Goal: Task Accomplishment & Management: Manage account settings

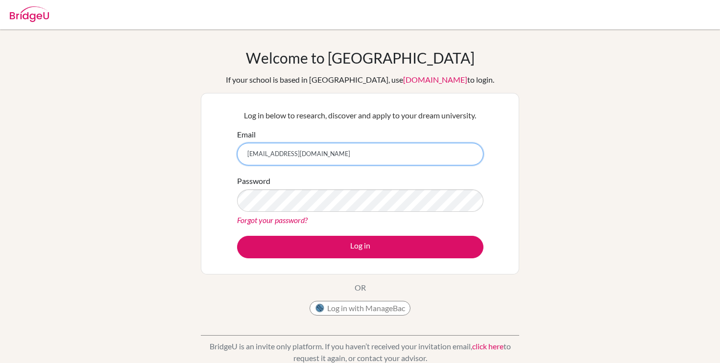
type input "[EMAIL_ADDRESS][DOMAIN_NAME]"
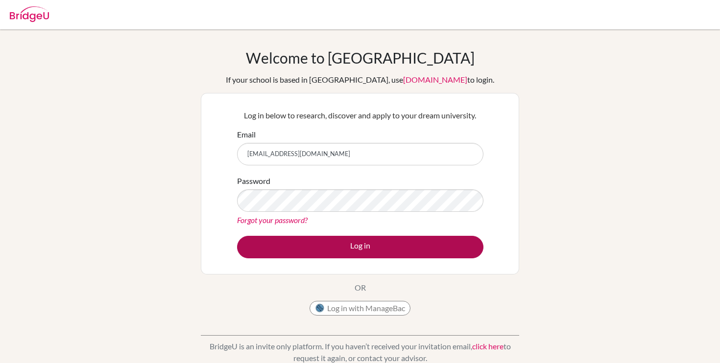
click at [366, 246] on button "Log in" at bounding box center [360, 247] width 246 height 23
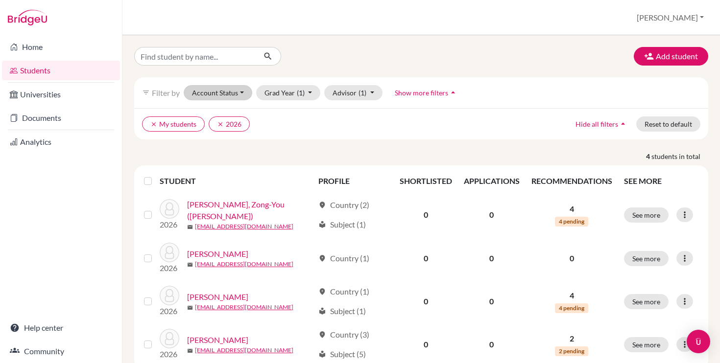
click at [236, 89] on button "Account Status" at bounding box center [218, 92] width 69 height 15
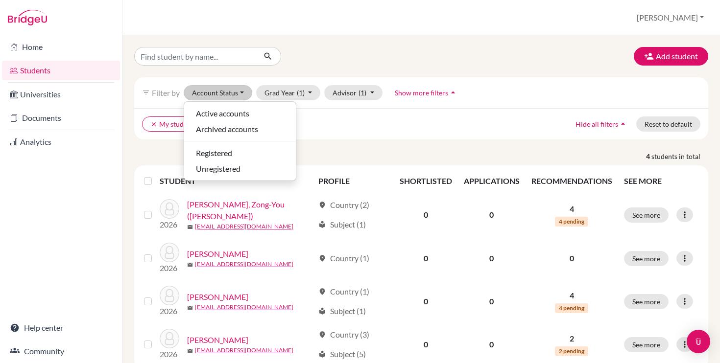
click at [283, 67] on div "Add student filter_list Filter by Account Status Active accounts Archived accou…" at bounding box center [421, 208] width 574 height 323
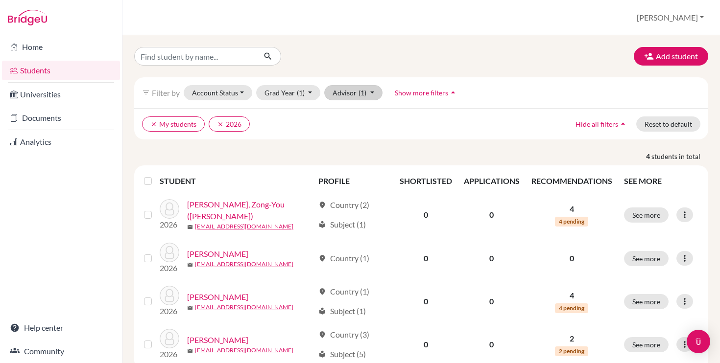
click at [363, 93] on span "(1)" at bounding box center [362, 93] width 8 height 8
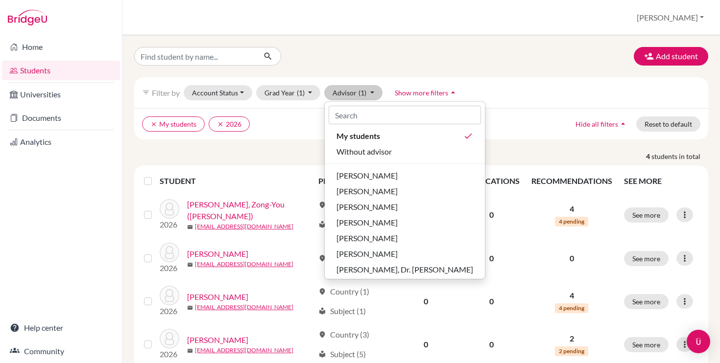
click at [441, 42] on div "Add student filter_list Filter by Account Status Active accounts Archived accou…" at bounding box center [420, 199] width 597 height 328
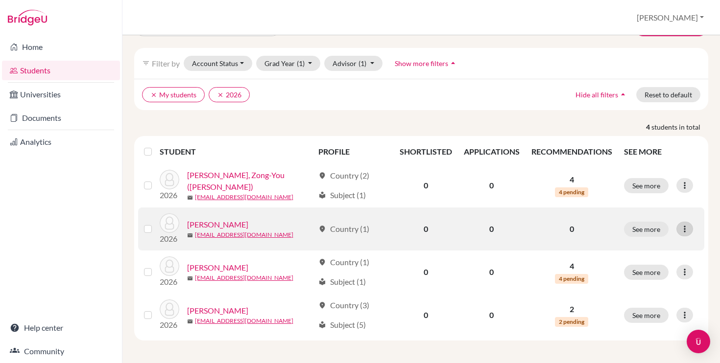
click at [692, 230] on div at bounding box center [684, 229] width 17 height 15
click at [662, 280] on button "Reset Password" at bounding box center [642, 280] width 77 height 16
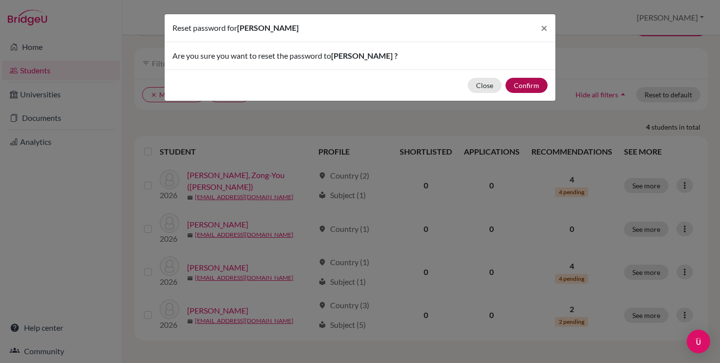
click at [531, 84] on button "Confirm" at bounding box center [526, 85] width 42 height 15
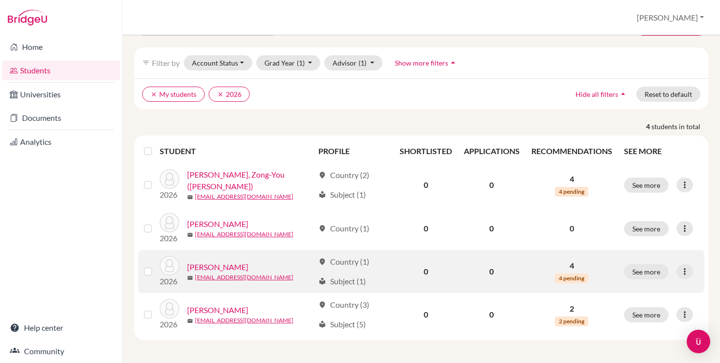
scroll to position [64, 0]
